Goal: Task Accomplishment & Management: Use online tool/utility

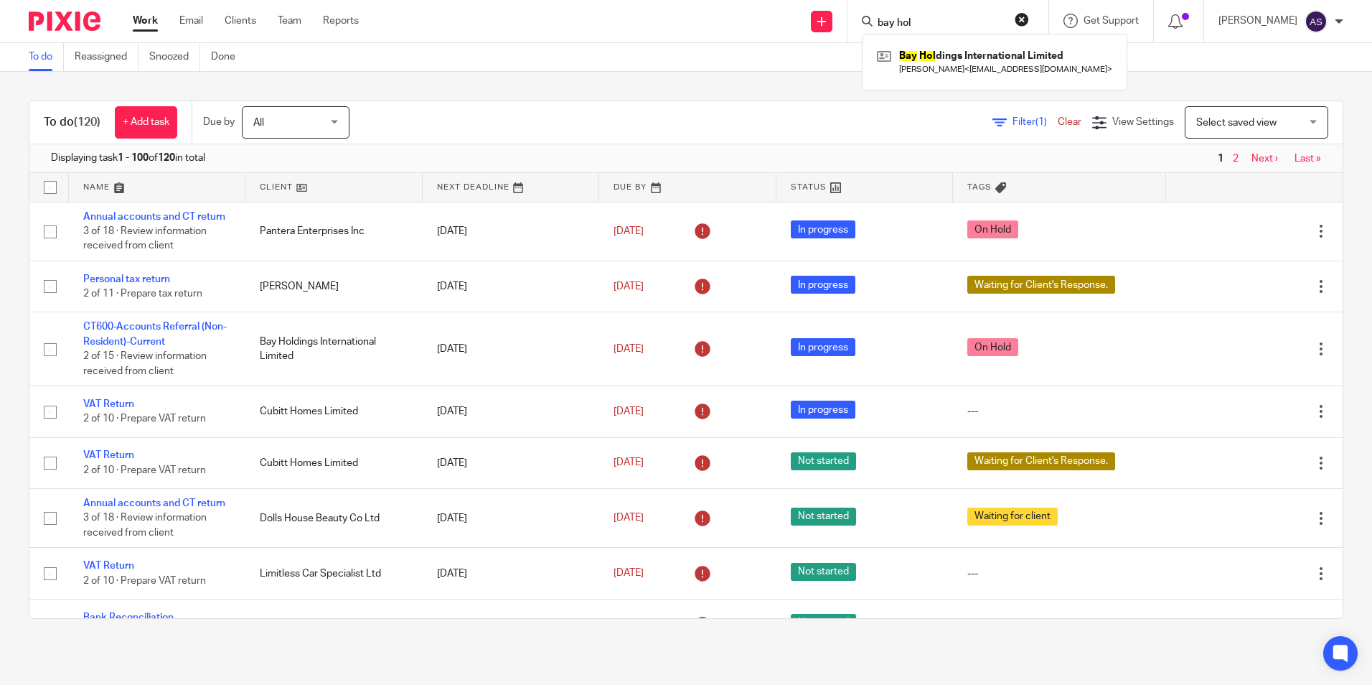
click at [909, 25] on input "bay hol" at bounding box center [940, 23] width 129 height 13
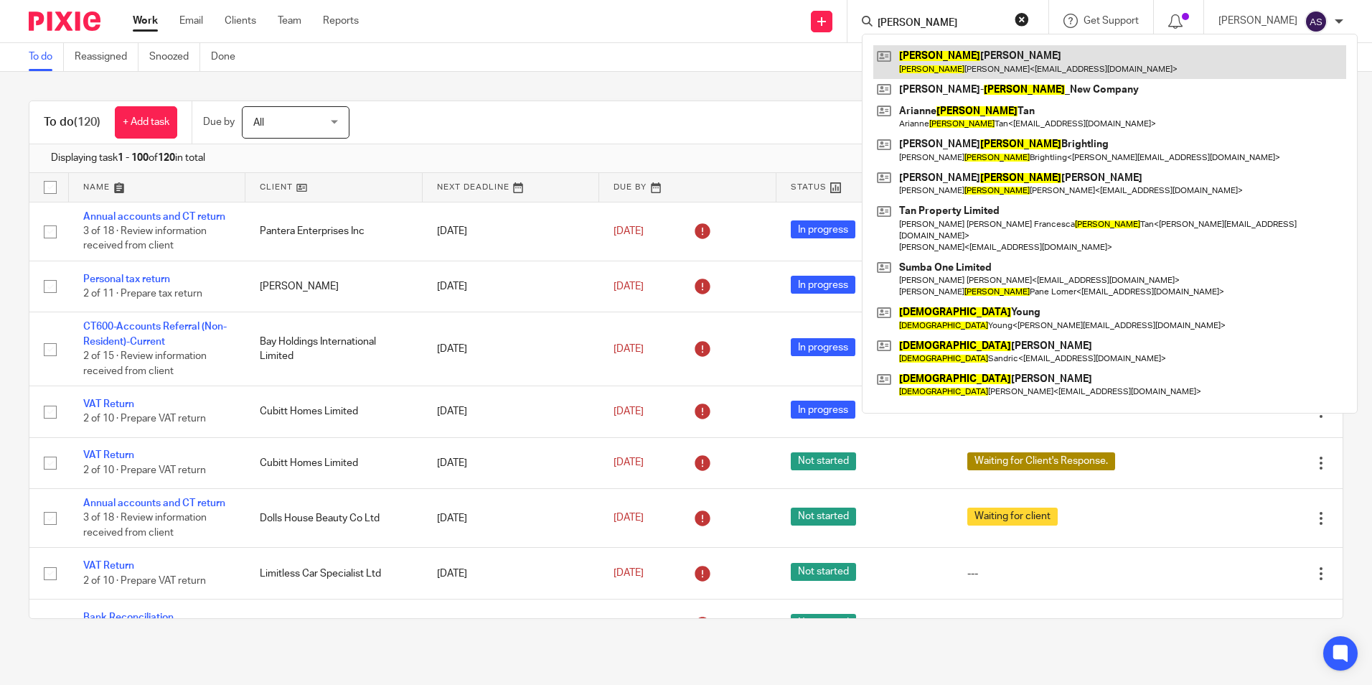
type input "cristina"
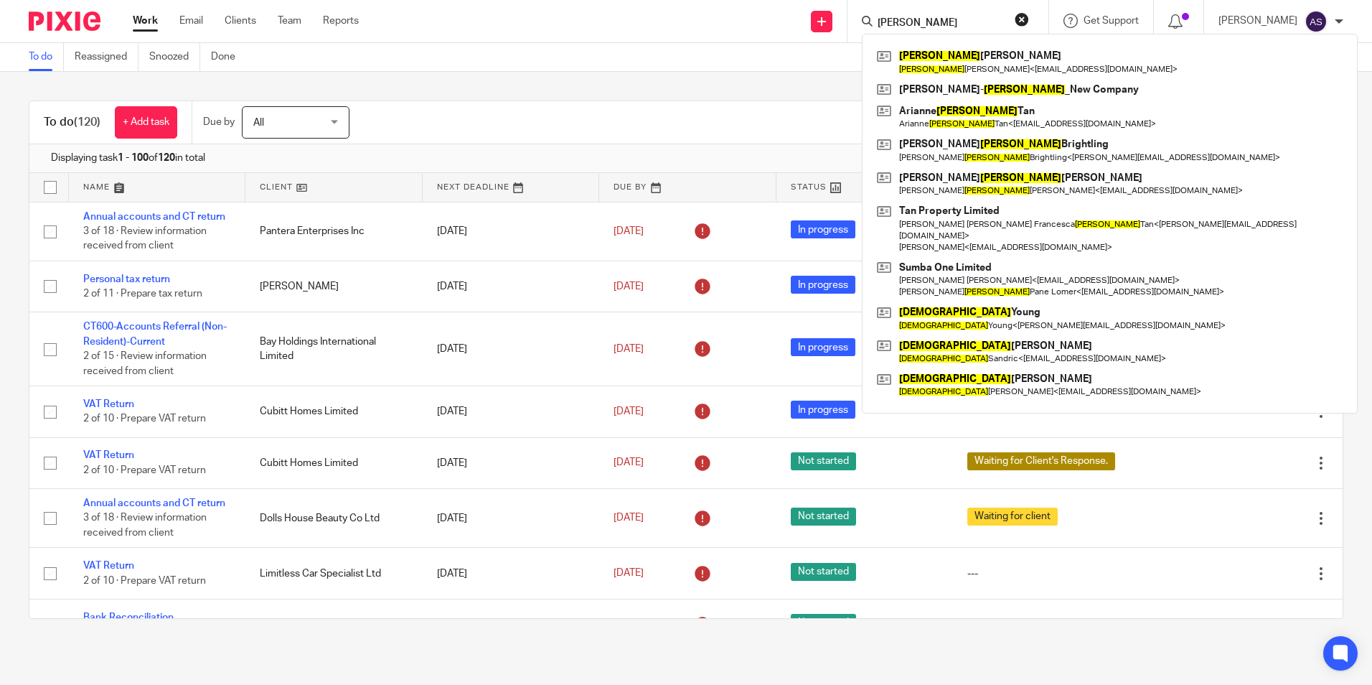
drag, startPoint x: 971, startPoint y: 58, endPoint x: 845, endPoint y: 27, distance: 130.0
click at [971, 58] on link at bounding box center [1110, 61] width 473 height 33
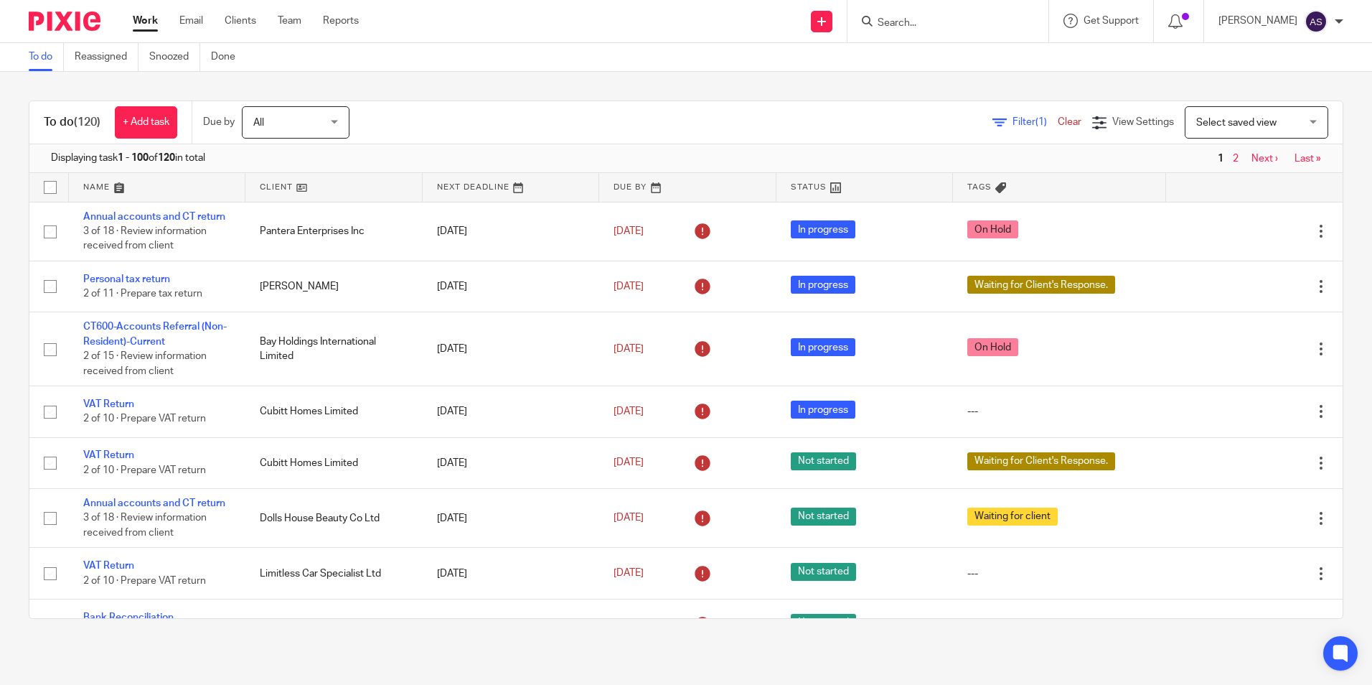
drag, startPoint x: 912, startPoint y: 25, endPoint x: 929, endPoint y: 22, distance: 16.8
click at [928, 22] on input "Search" at bounding box center [940, 23] width 129 height 13
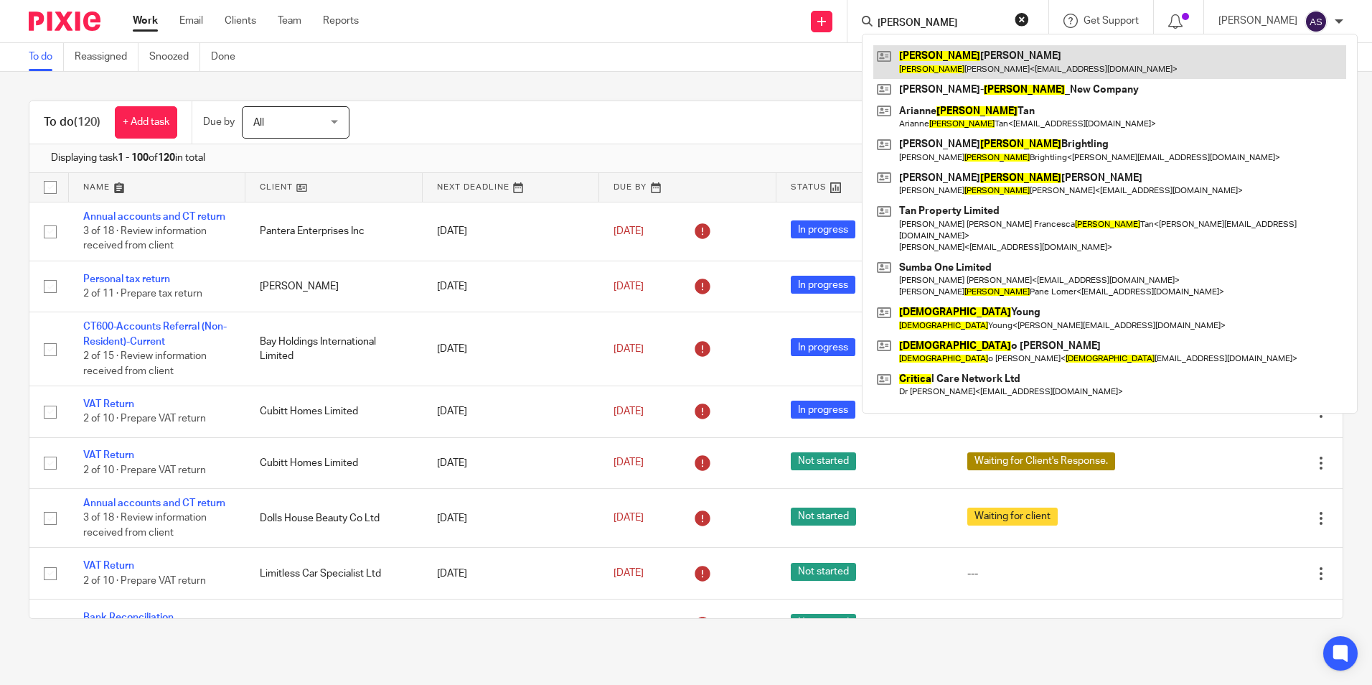
type input "cristina"
drag, startPoint x: 965, startPoint y: 56, endPoint x: 910, endPoint y: 53, distance: 54.6
click at [965, 56] on link at bounding box center [1110, 61] width 473 height 33
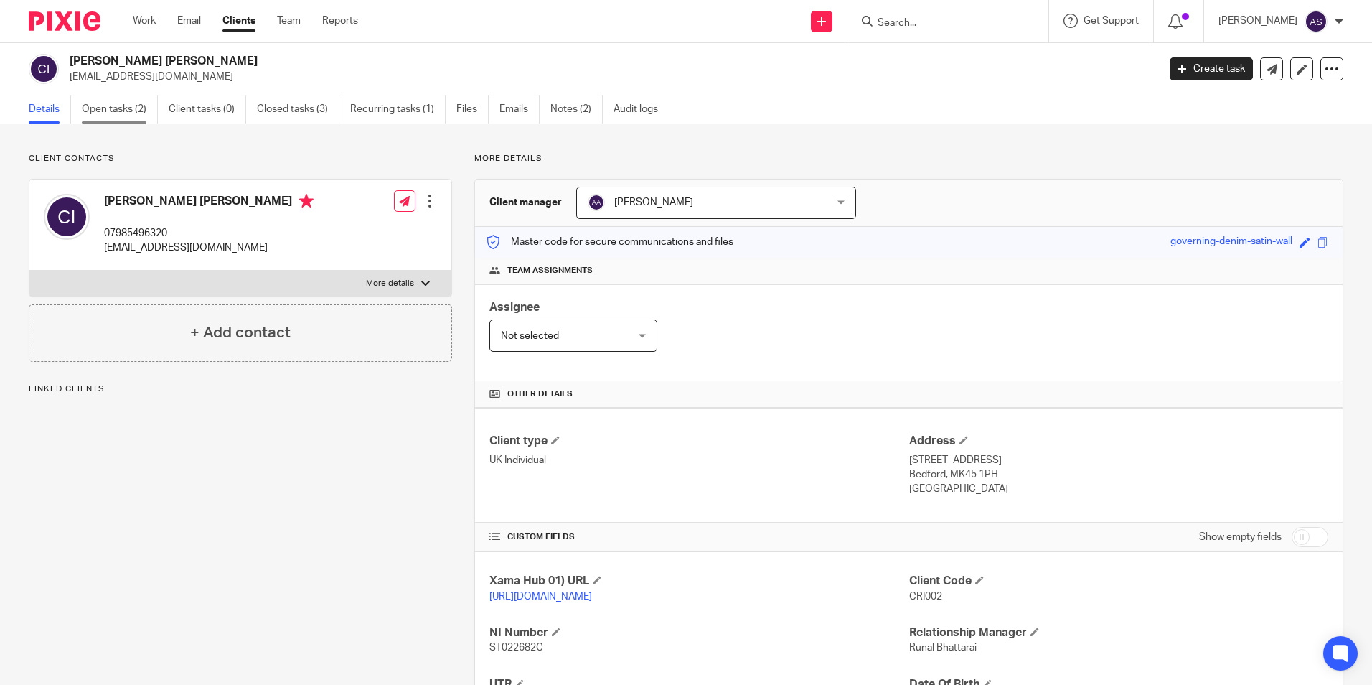
click at [111, 109] on link "Open tasks (2)" at bounding box center [120, 109] width 76 height 28
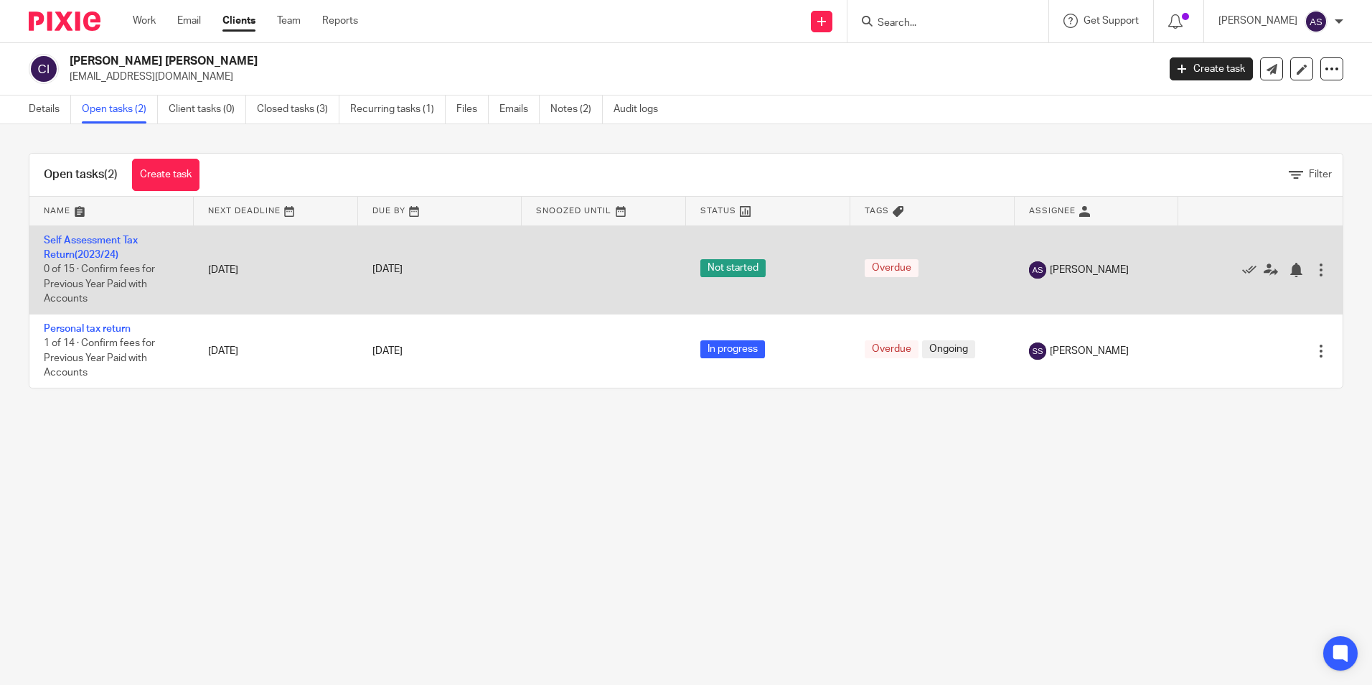
click at [104, 245] on td "Self Assessment Tax Return(2023/24) 0 of 15 · Confirm fees for Previous Year Pa…" at bounding box center [111, 269] width 164 height 88
click at [95, 252] on link "Self Assessment Tax Return(2023/24)" at bounding box center [91, 247] width 94 height 24
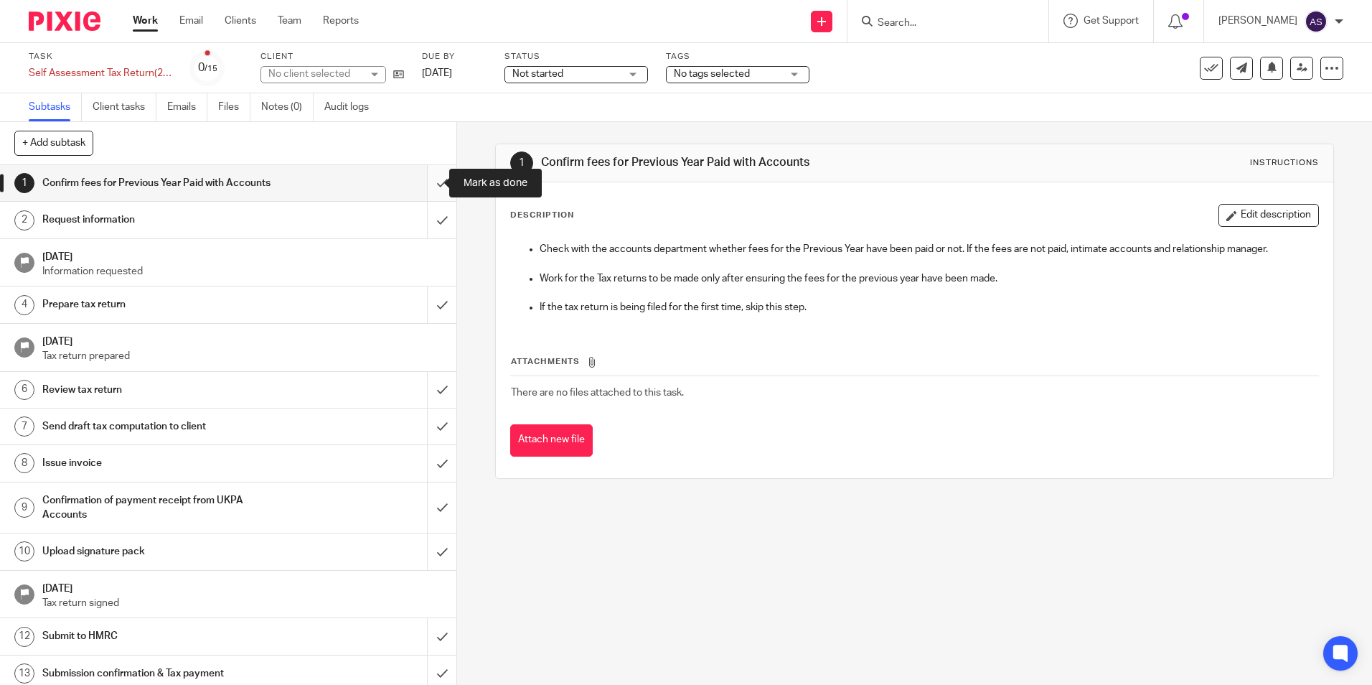
click at [420, 187] on input "submit" at bounding box center [228, 183] width 457 height 36
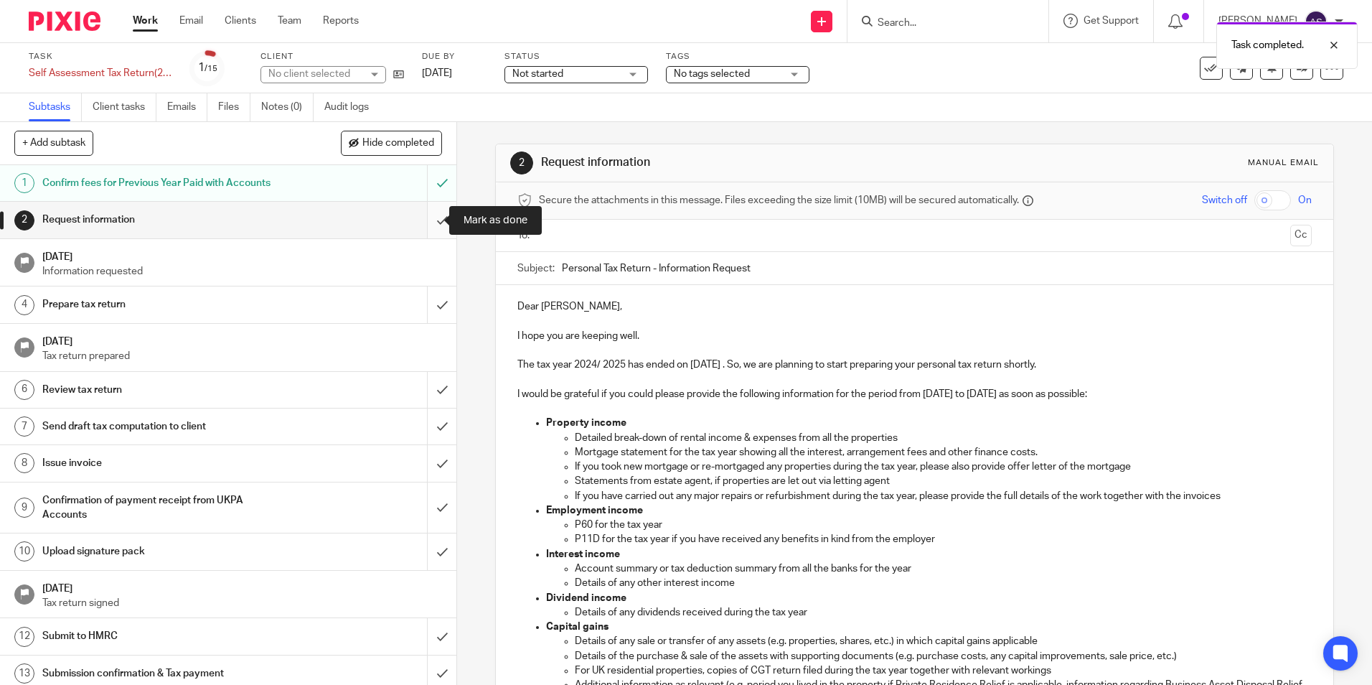
click at [421, 218] on input "submit" at bounding box center [228, 220] width 457 height 36
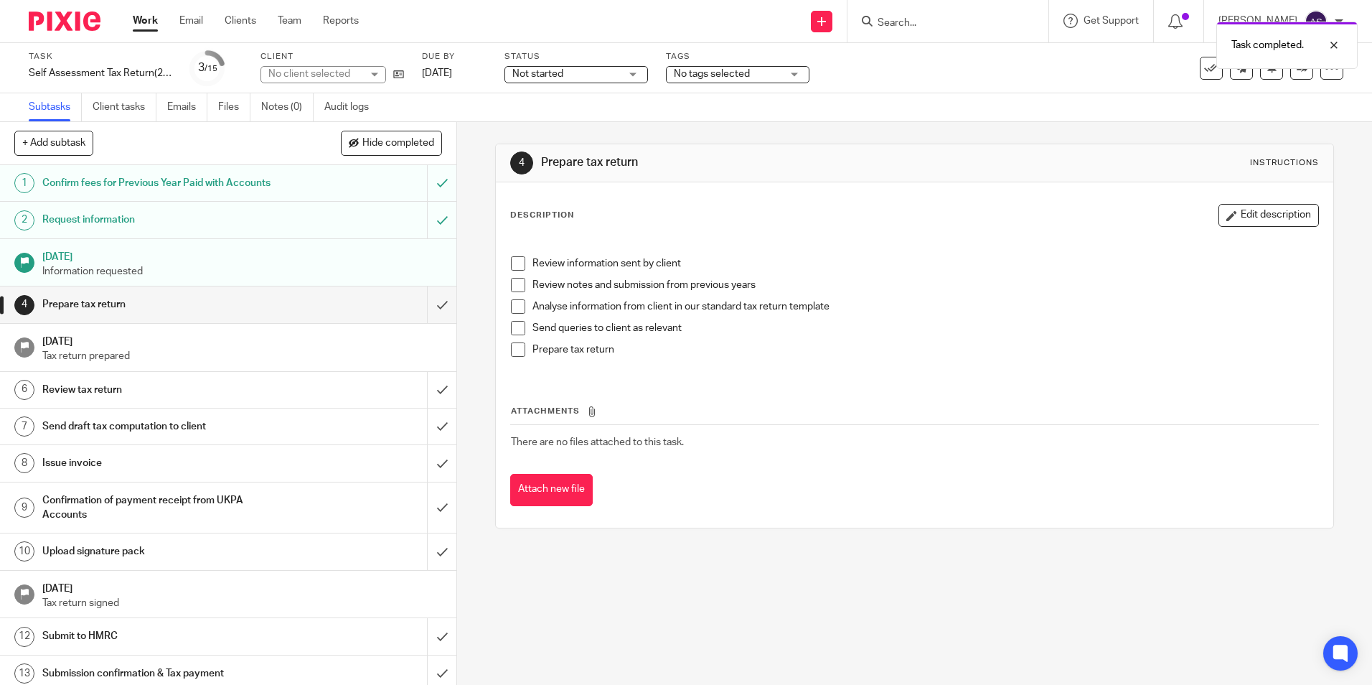
click at [512, 263] on span at bounding box center [518, 263] width 14 height 14
click at [504, 288] on div "Review information sent by client Review notes and submission from previous yea…" at bounding box center [914, 305] width 821 height 140
click at [513, 287] on span at bounding box center [518, 285] width 14 height 14
drag, startPoint x: 508, startPoint y: 302, endPoint x: 513, endPoint y: 322, distance: 20.7
click at [511, 303] on span at bounding box center [518, 306] width 14 height 14
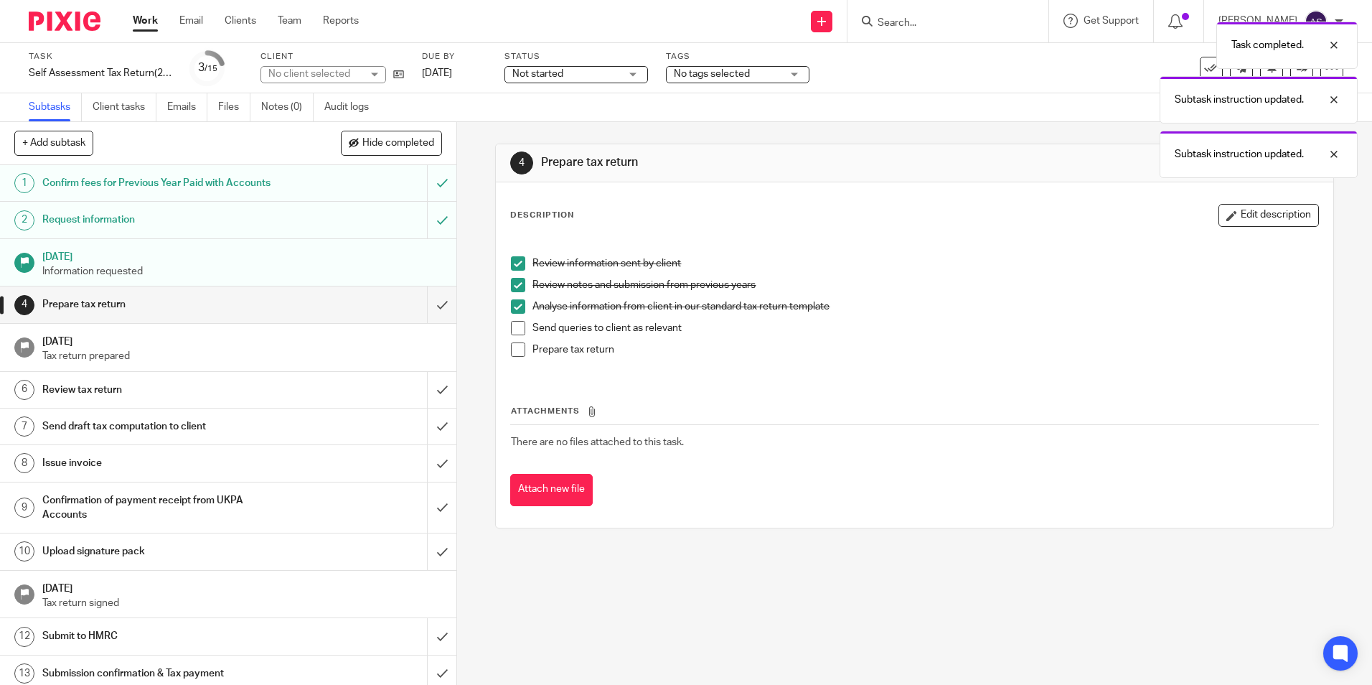
click at [513, 322] on span at bounding box center [518, 328] width 14 height 14
drag, startPoint x: 516, startPoint y: 347, endPoint x: 416, endPoint y: 291, distance: 115.0
click at [515, 347] on span at bounding box center [518, 349] width 14 height 14
click at [426, 302] on input "submit" at bounding box center [228, 304] width 457 height 36
click at [725, 75] on div "Subtask instruction updated. Subtask instruction updated. Subtask instruction u…" at bounding box center [1022, 96] width 672 height 164
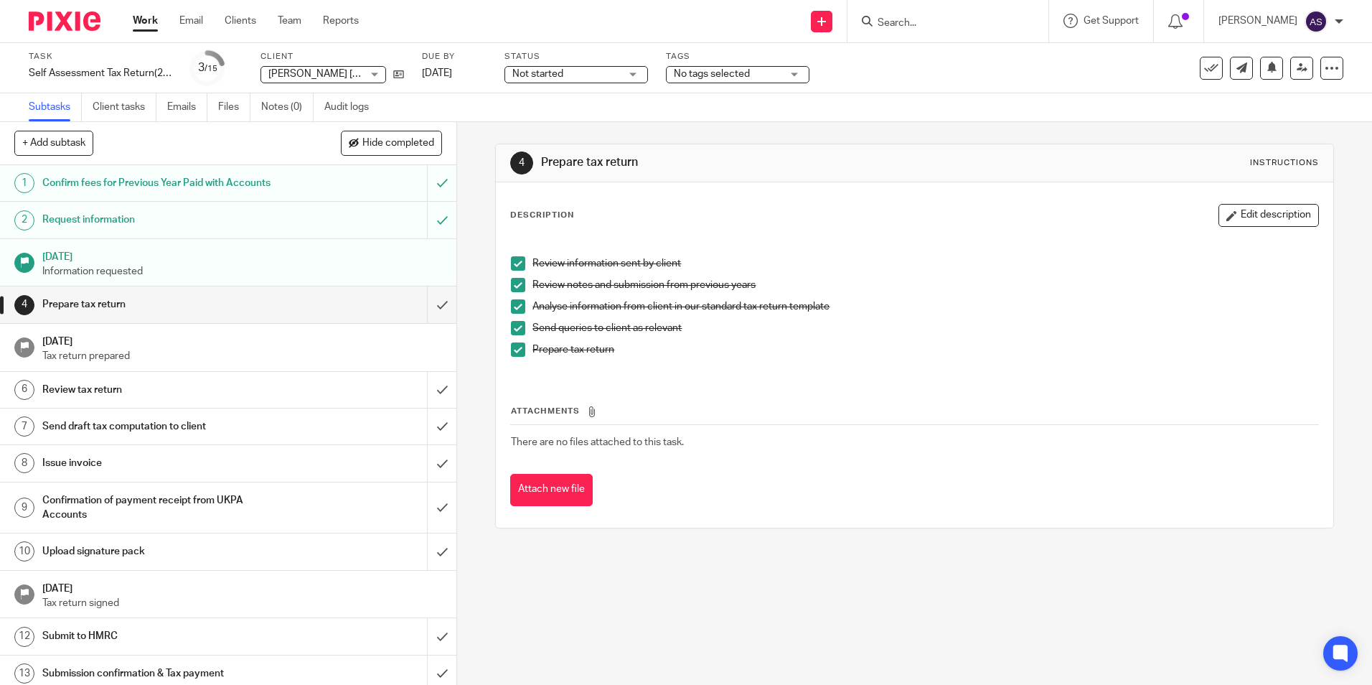
click at [731, 71] on span "No tags selected" at bounding box center [712, 74] width 76 height 10
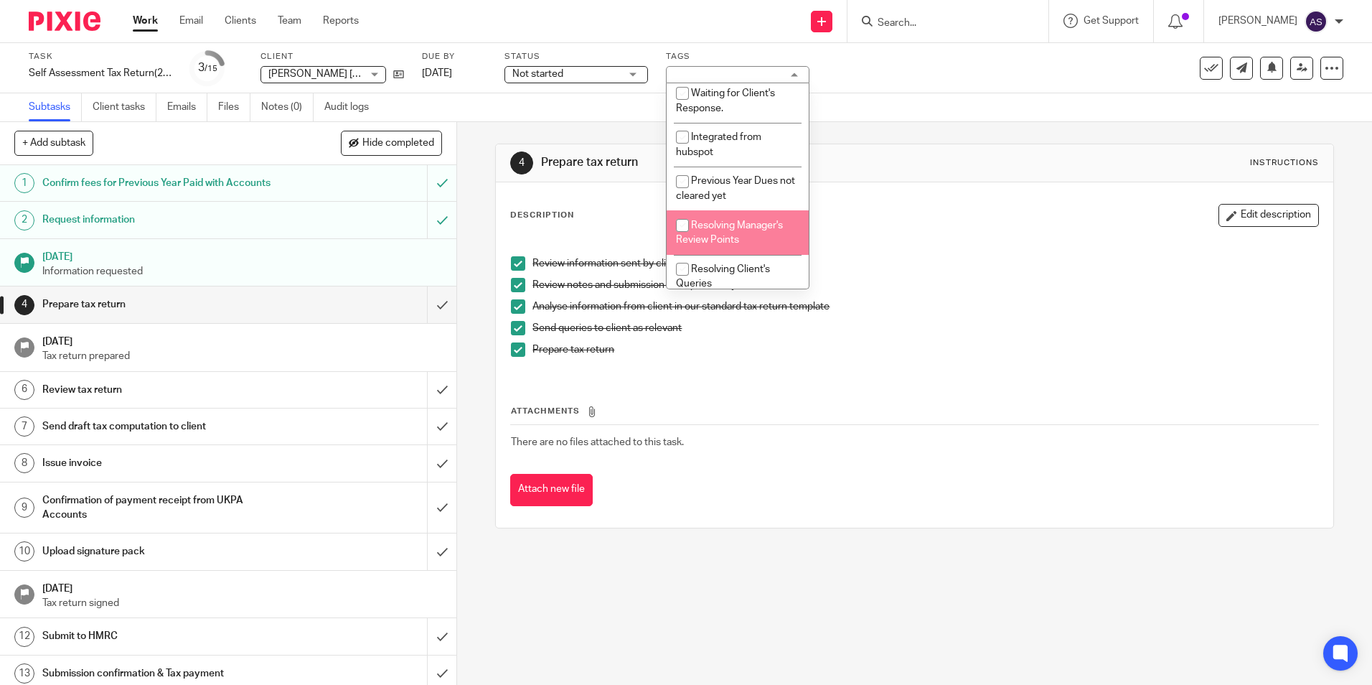
scroll to position [320, 0]
click at [723, 212] on span "Resolving Manager's Review Points" at bounding box center [729, 222] width 107 height 25
checkbox input "true"
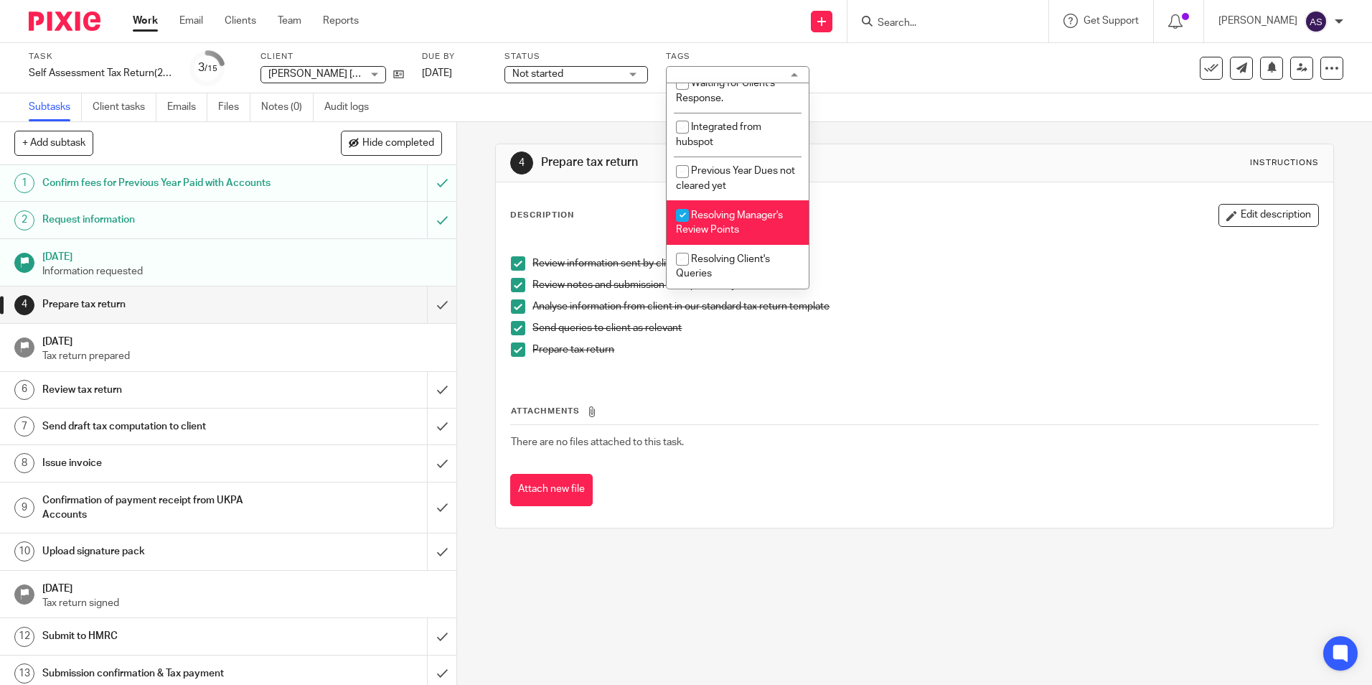
click at [1014, 220] on div "Description Edit description" at bounding box center [914, 215] width 808 height 23
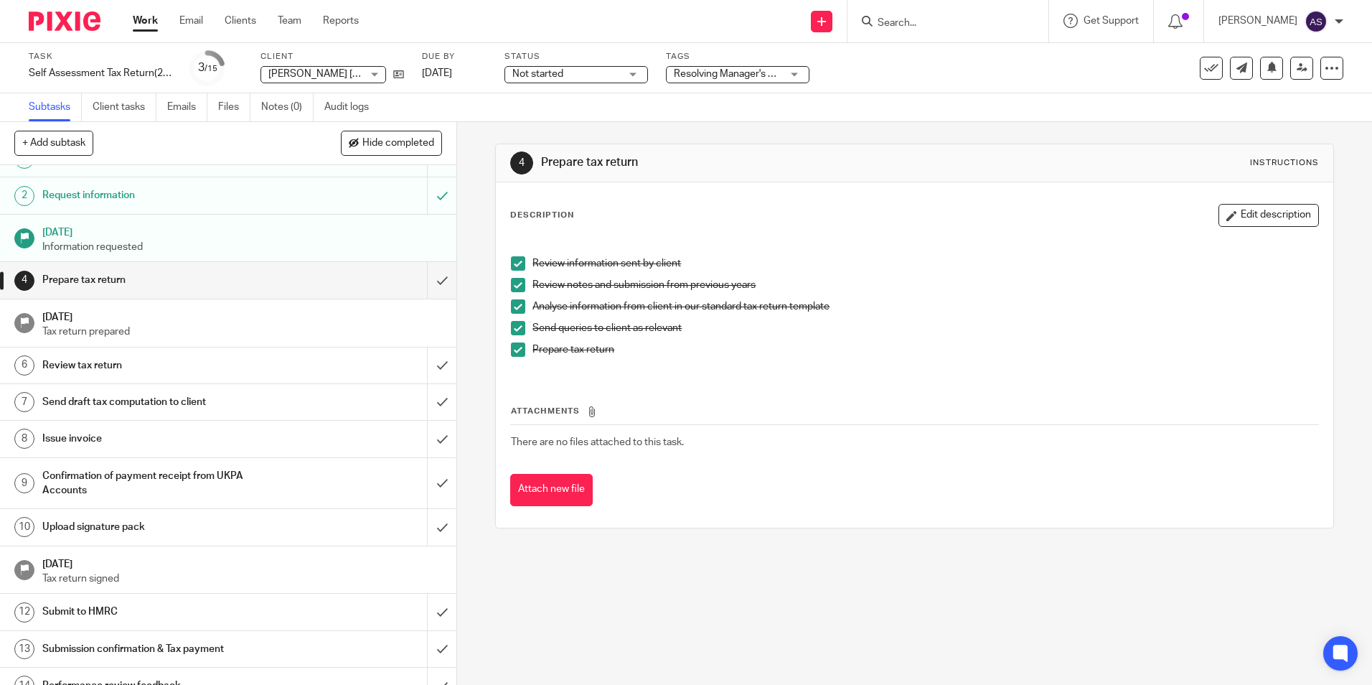
scroll to position [0, 0]
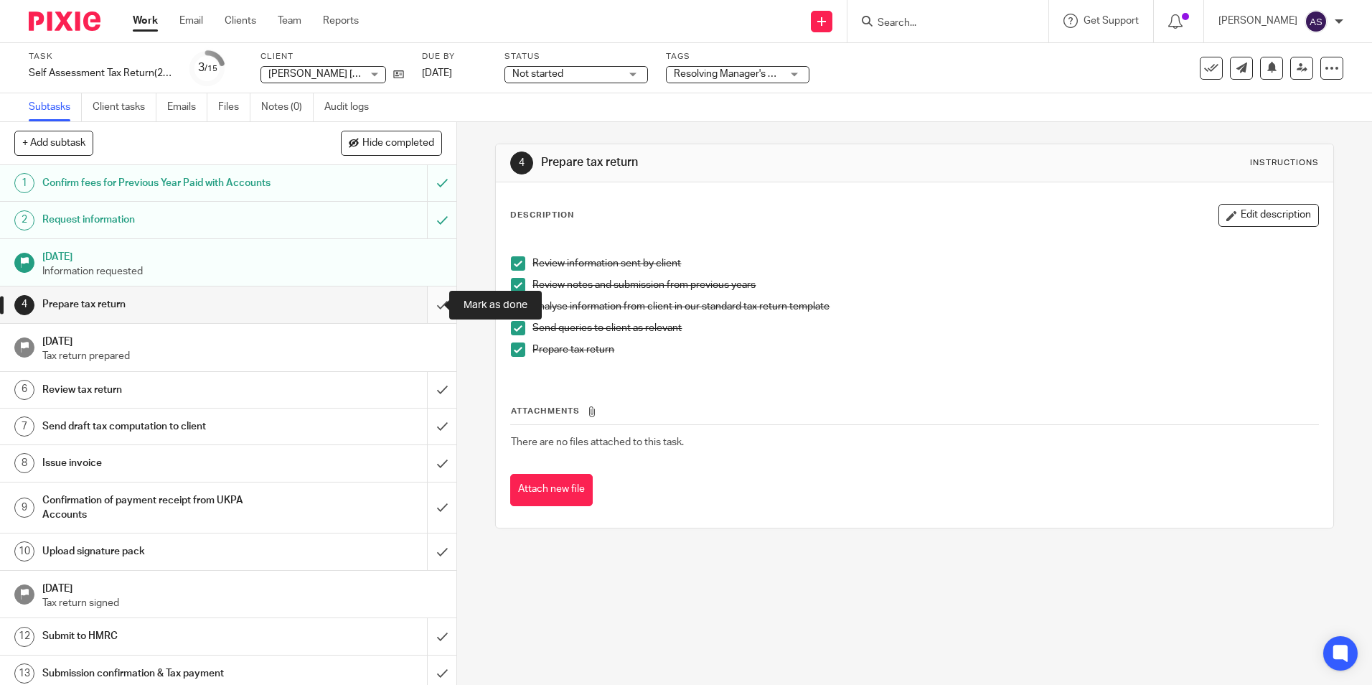
click at [426, 307] on input "submit" at bounding box center [228, 304] width 457 height 36
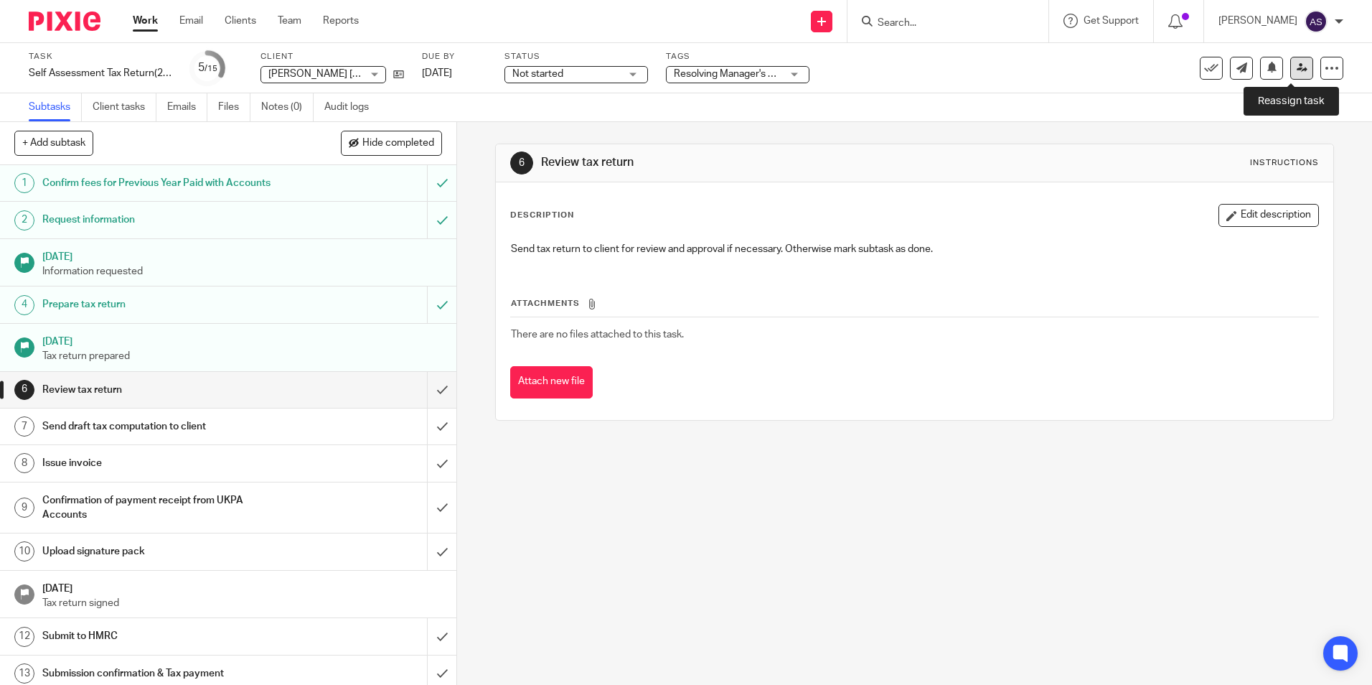
click at [1293, 62] on link at bounding box center [1302, 68] width 23 height 23
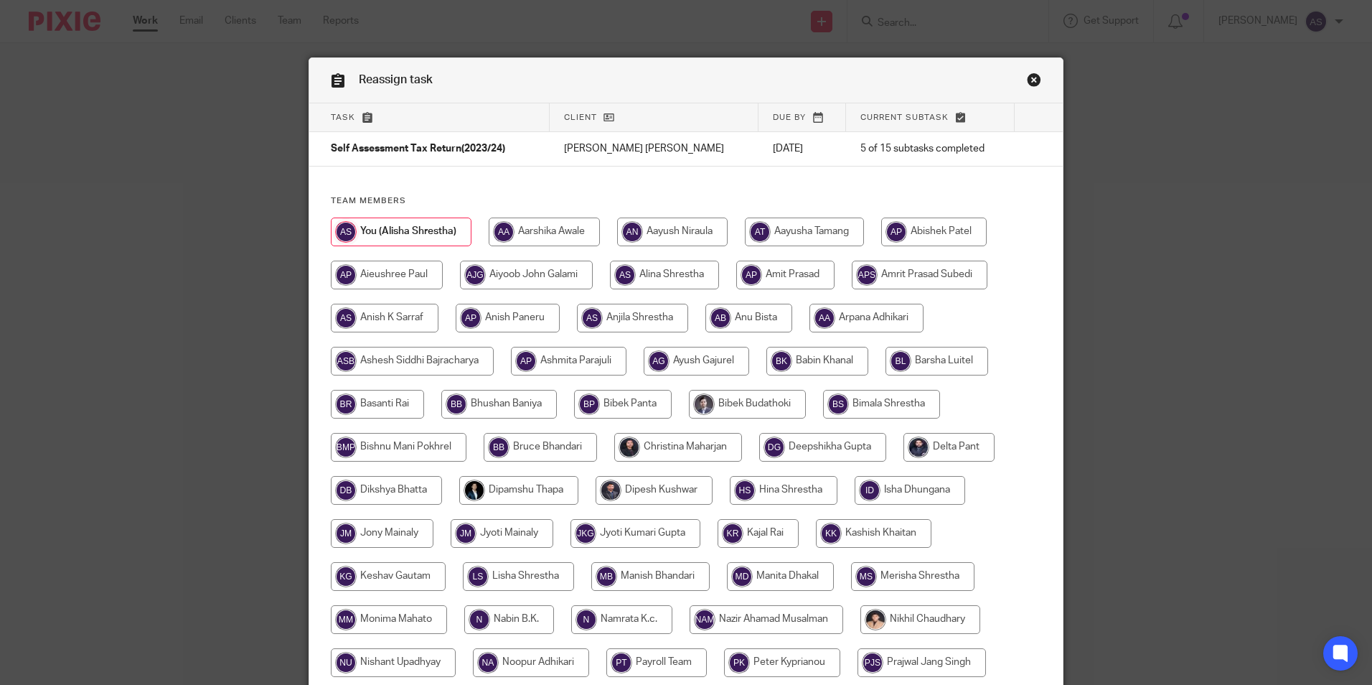
click at [506, 403] on input "radio" at bounding box center [499, 404] width 116 height 29
radio input "true"
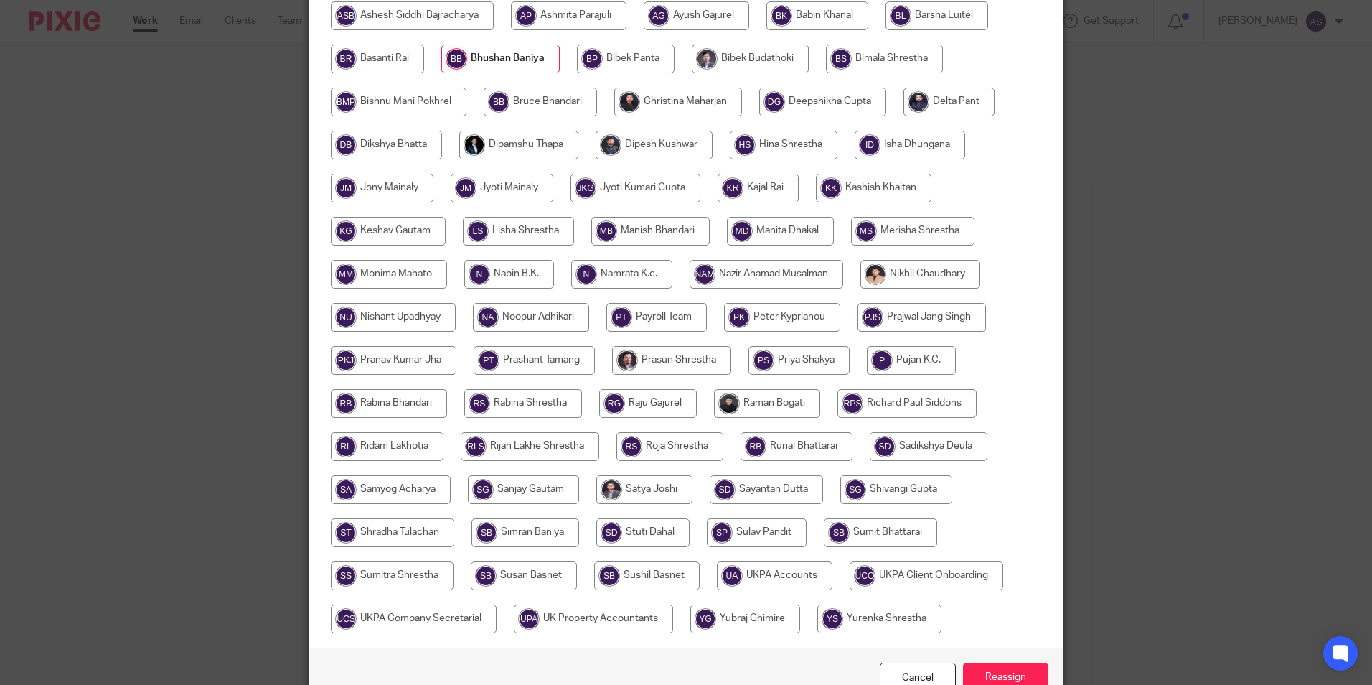
scroll to position [359, 0]
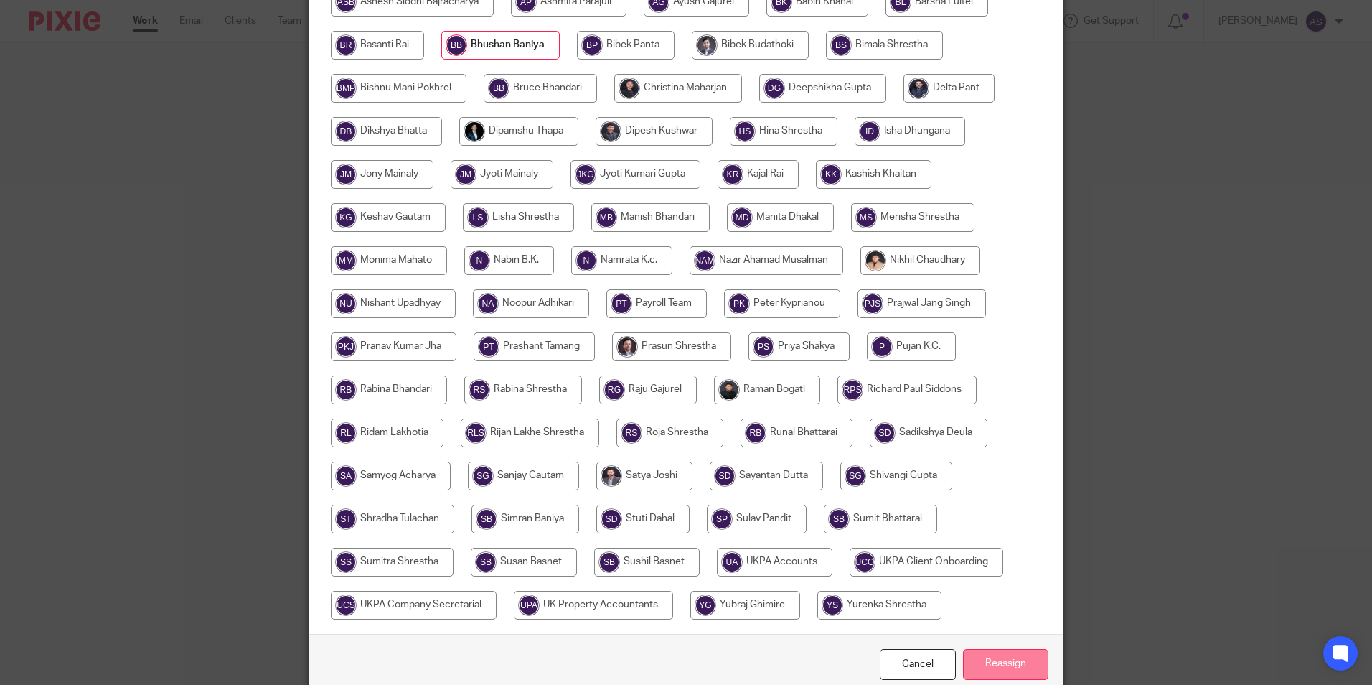
click at [1007, 655] on input "Reassign" at bounding box center [1005, 664] width 85 height 31
